Goal: Entertainment & Leisure: Consume media (video, audio)

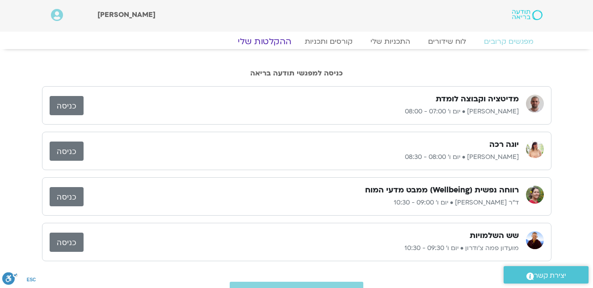
click at [267, 40] on link "ההקלטות שלי" at bounding box center [264, 41] width 75 height 11
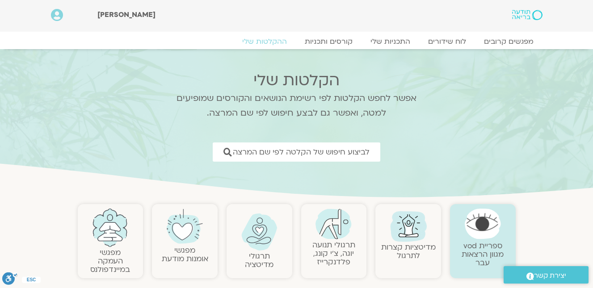
click at [409, 225] on img at bounding box center [408, 225] width 43 height 43
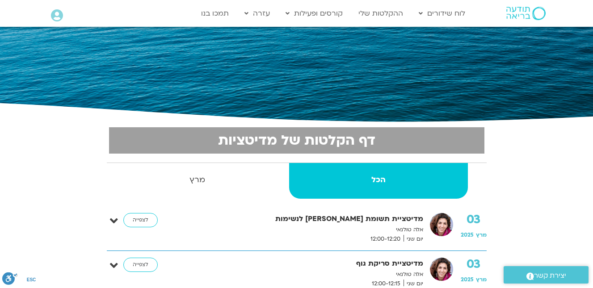
scroll to position [179, 0]
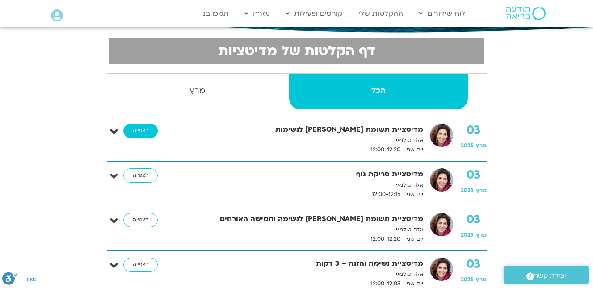
click at [138, 128] on link "לצפייה" at bounding box center [140, 131] width 34 height 14
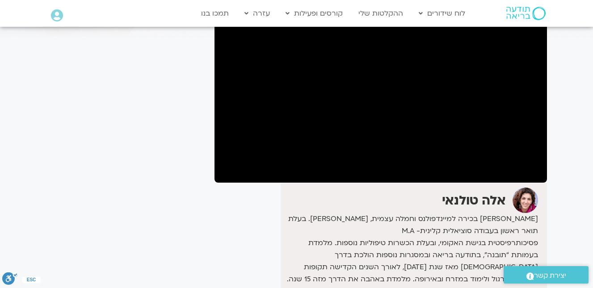
scroll to position [98, 0]
